Goal: Find specific page/section: Find specific page/section

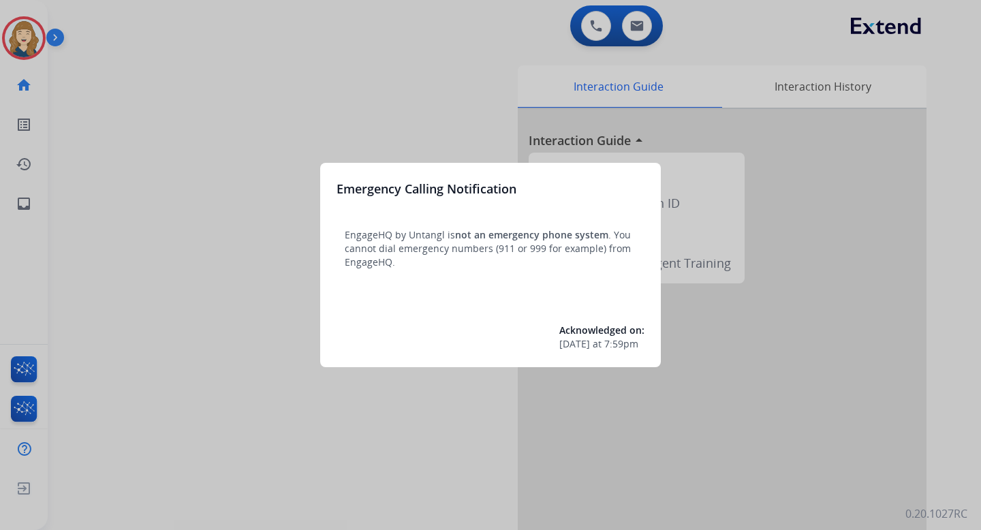
click at [268, 137] on div at bounding box center [490, 265] width 981 height 530
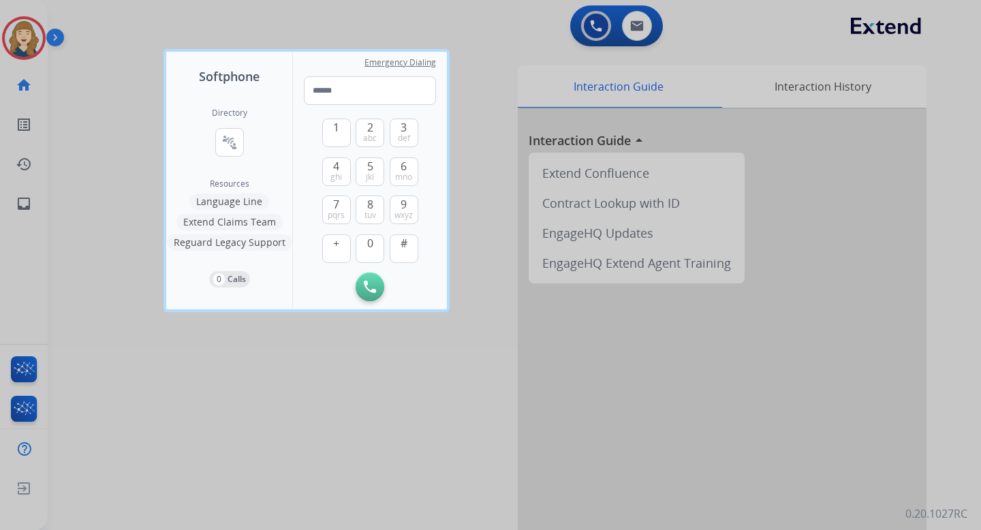
click at [139, 142] on div at bounding box center [490, 265] width 981 height 530
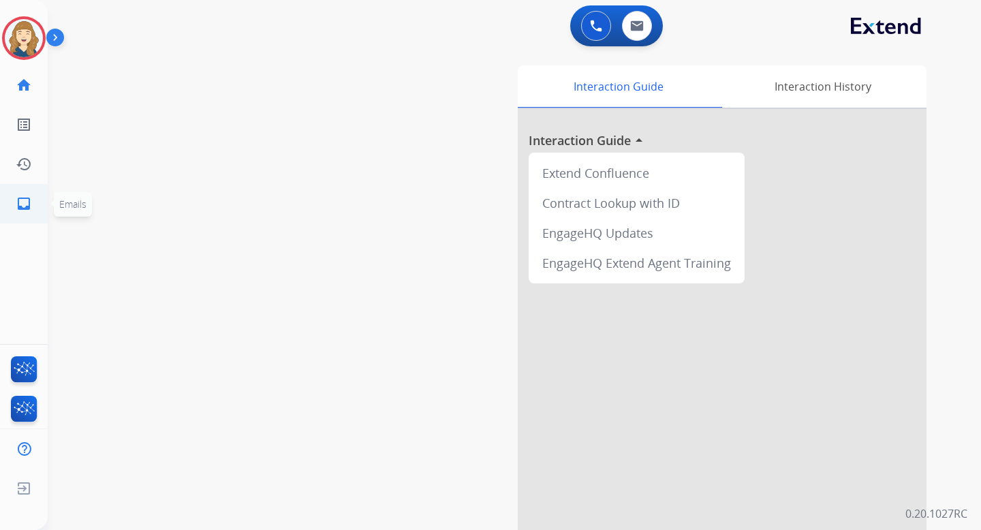
click at [30, 203] on mat-icon "inbox" at bounding box center [24, 203] width 16 height 16
select select "**********"
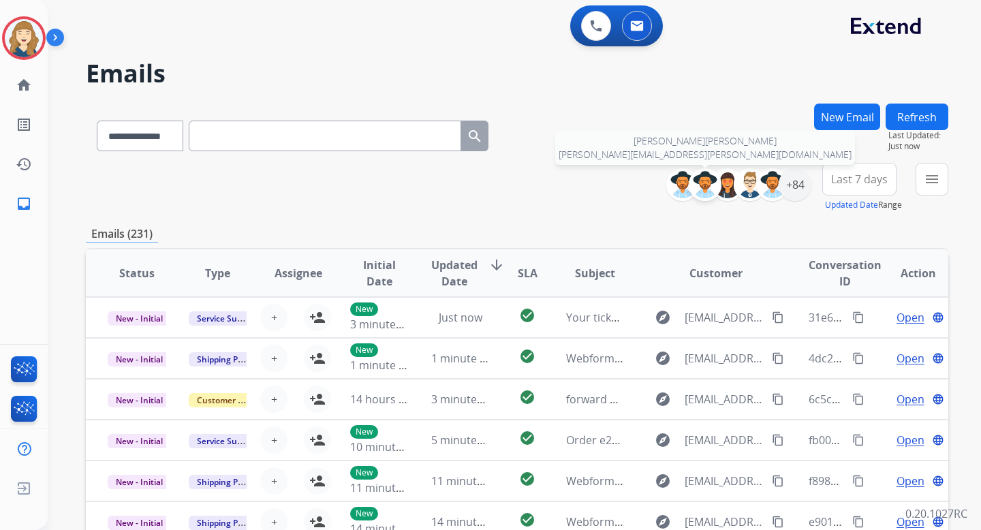
click at [697, 180] on img at bounding box center [704, 184] width 27 height 27
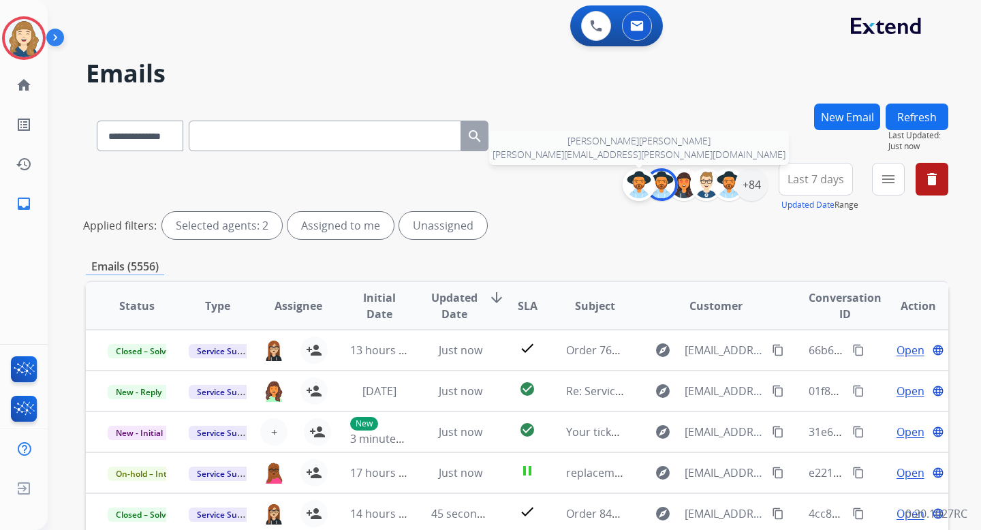
click at [632, 183] on img at bounding box center [638, 184] width 27 height 27
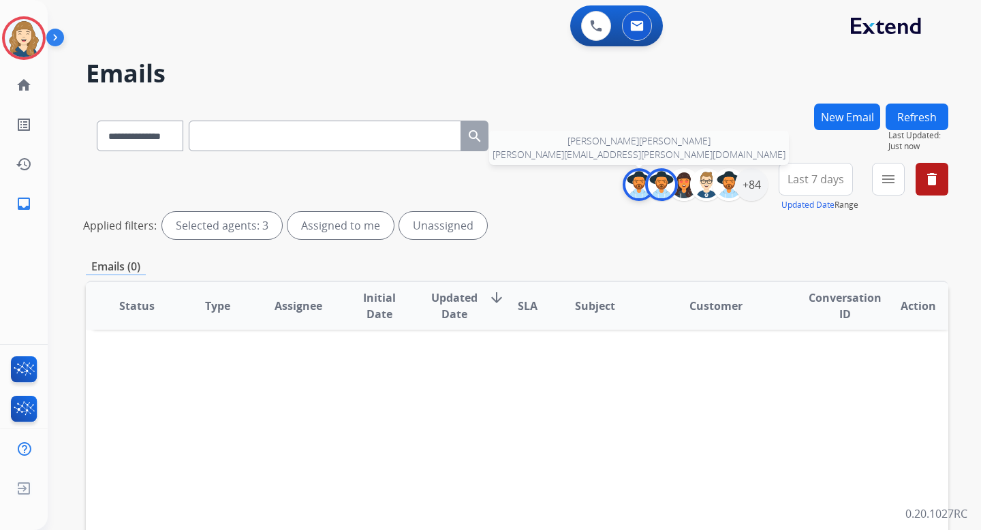
click at [632, 182] on img at bounding box center [638, 184] width 27 height 27
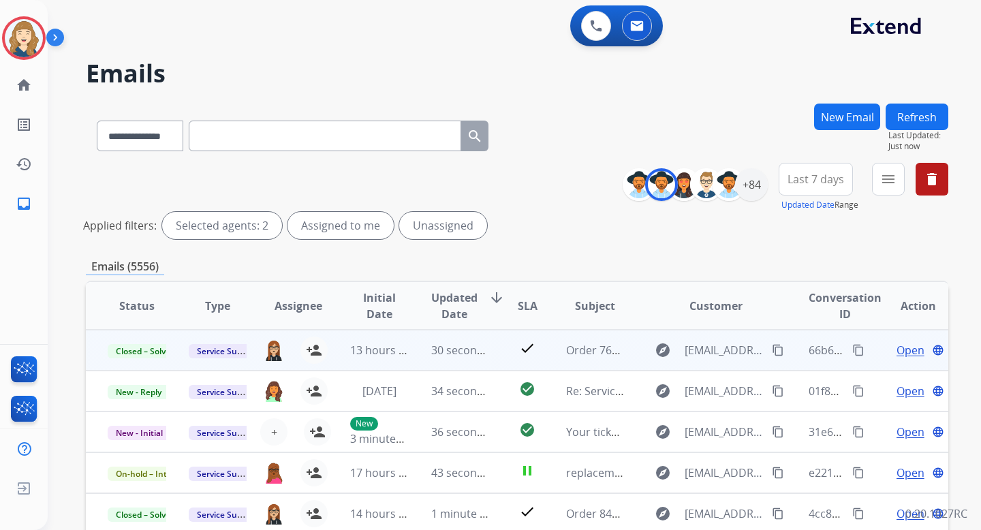
scroll to position [1, 0]
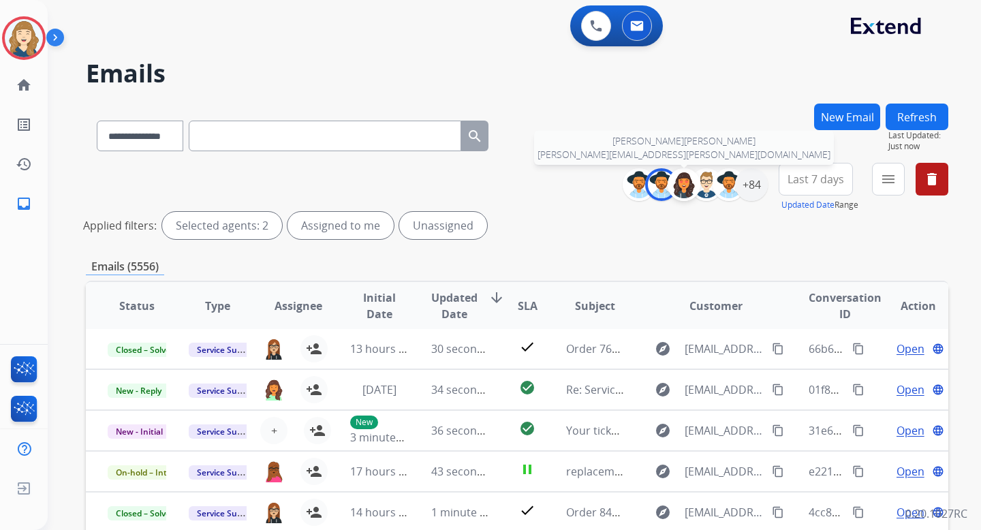
click at [682, 182] on img at bounding box center [683, 184] width 27 height 27
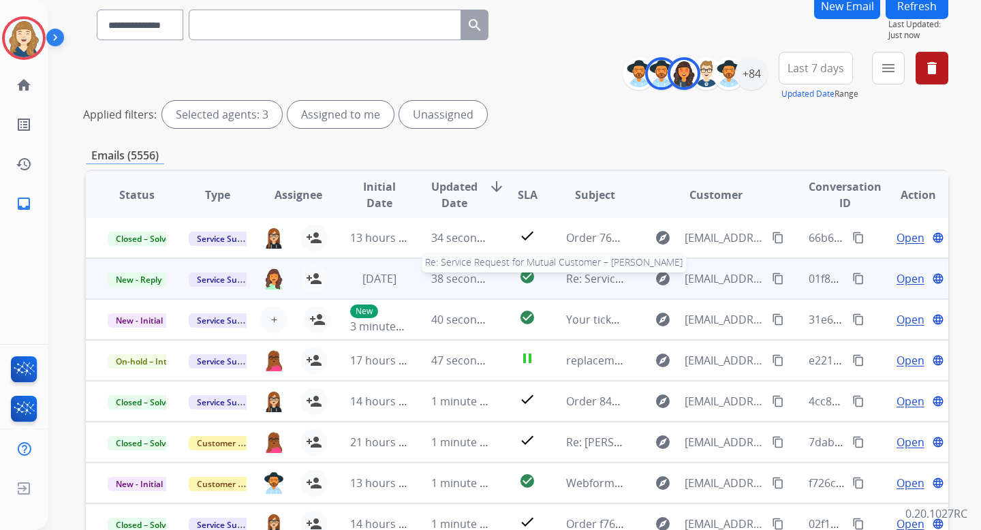
scroll to position [118, 0]
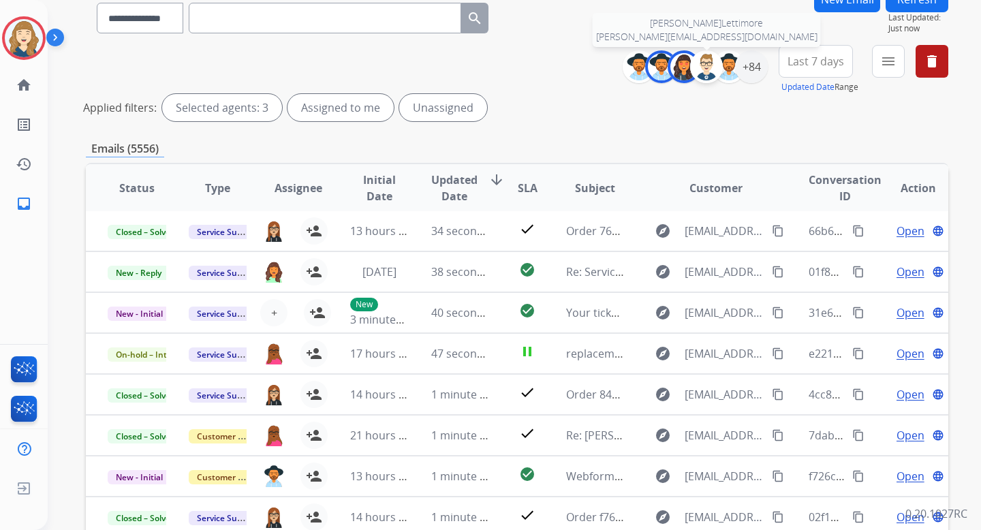
click at [703, 70] on img at bounding box center [706, 66] width 27 height 27
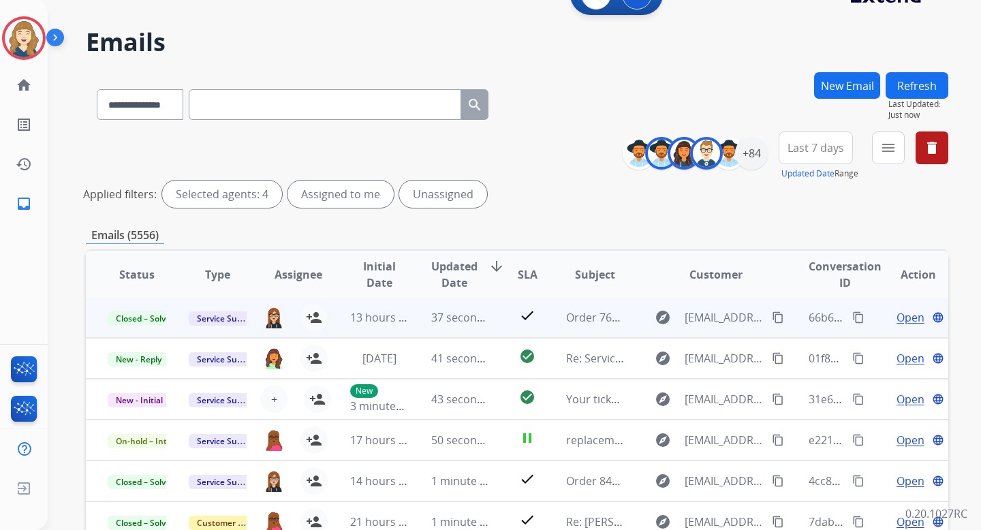
scroll to position [39, 0]
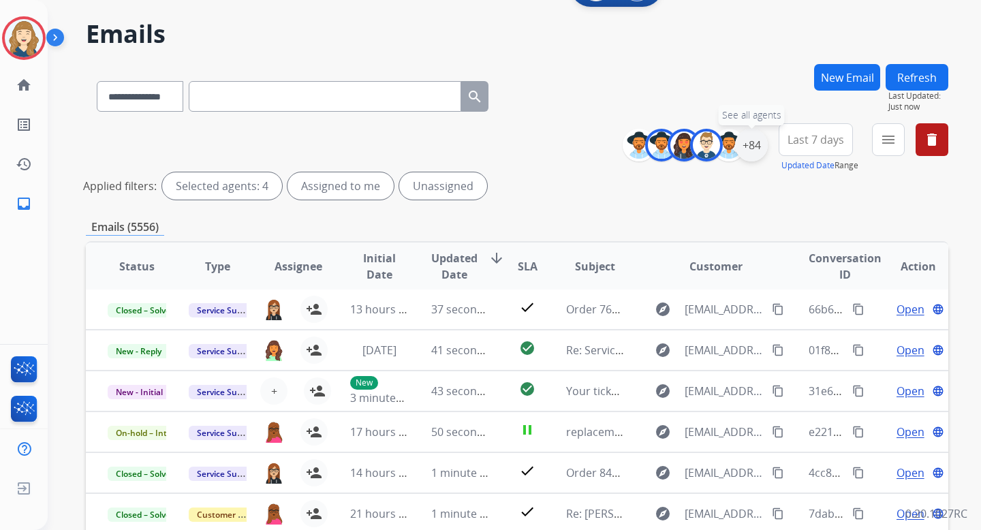
click at [749, 144] on div "+84" at bounding box center [751, 145] width 33 height 33
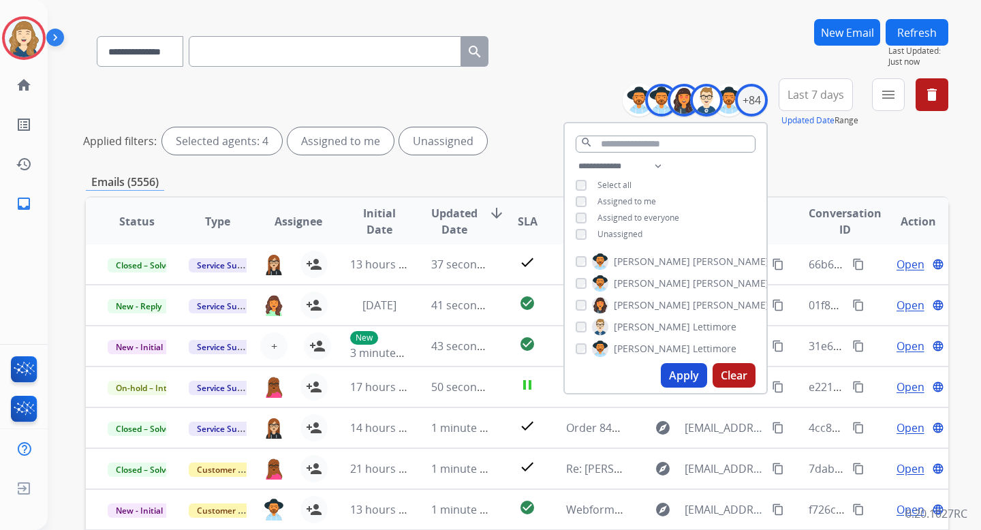
scroll to position [92, 0]
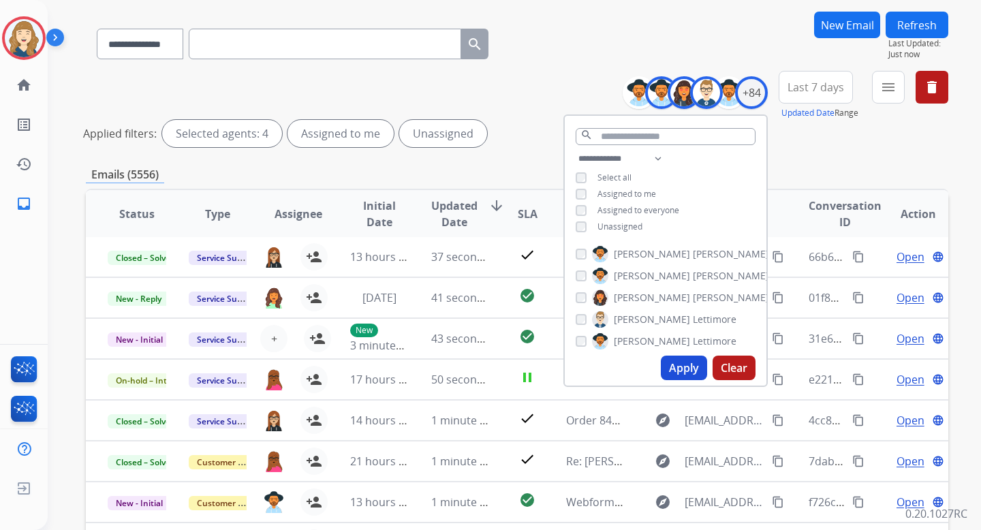
click at [685, 369] on button "Apply" at bounding box center [684, 367] width 46 height 25
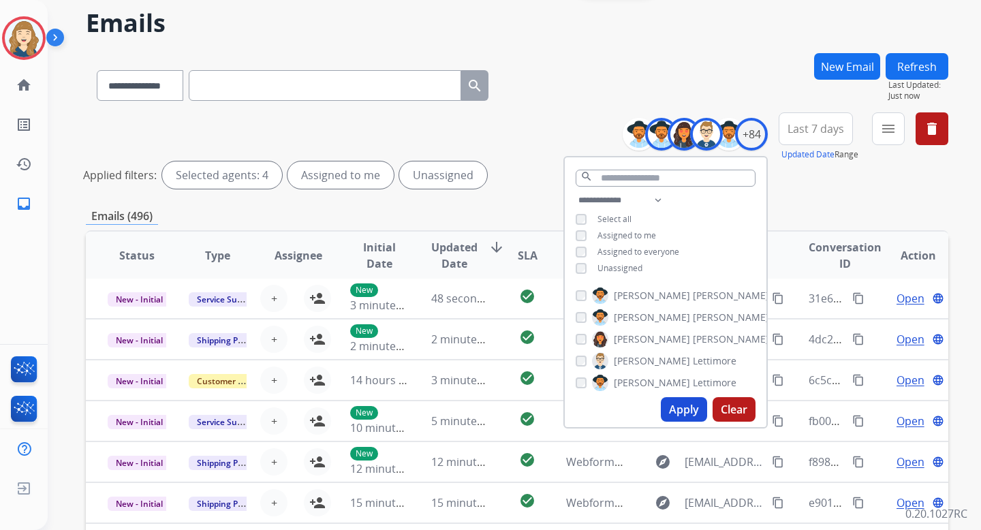
scroll to position [57, 0]
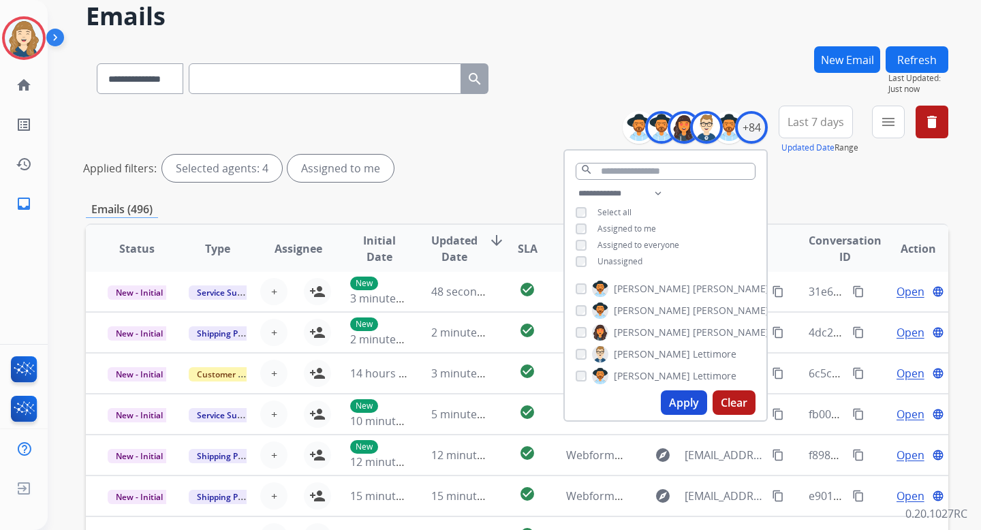
click at [678, 399] on button "Apply" at bounding box center [684, 402] width 46 height 25
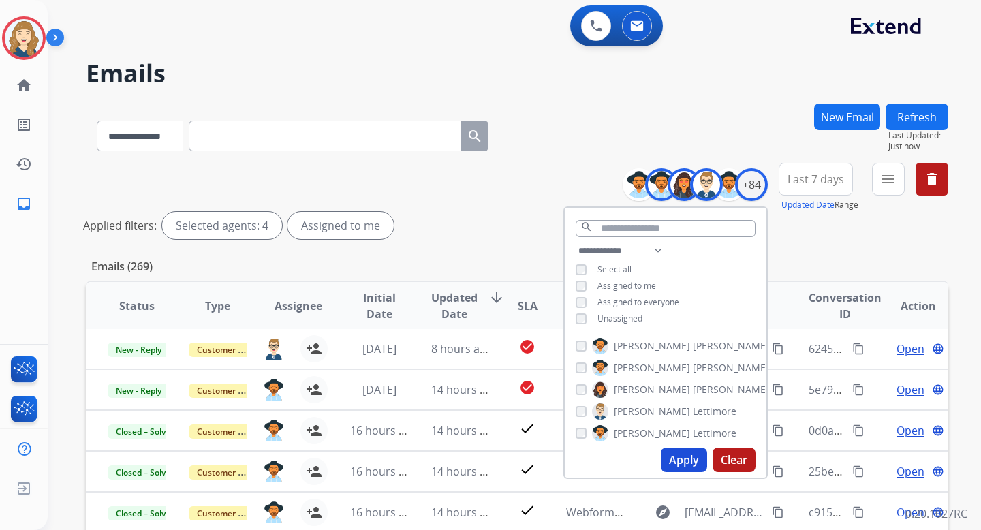
click at [457, 235] on div "Applied filters: Selected agents: 4 Assigned to me" at bounding box center [514, 225] width 862 height 27
